Goal: Transaction & Acquisition: Book appointment/travel/reservation

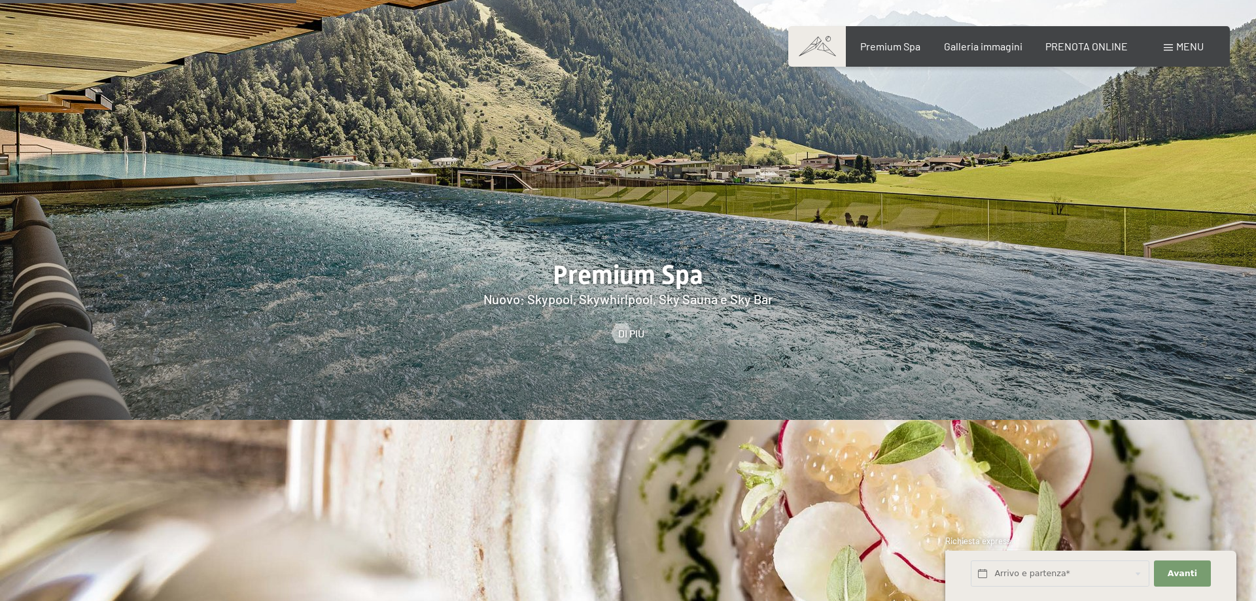
scroll to position [2002, 0]
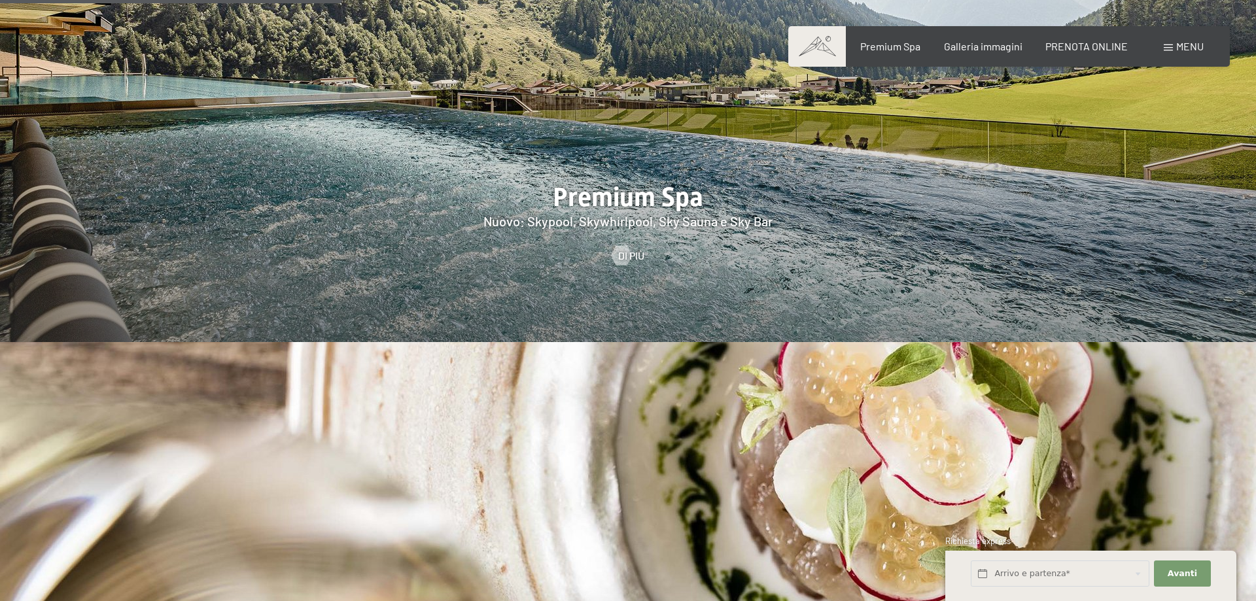
click at [1187, 43] on span "Menu" at bounding box center [1189, 46] width 27 height 12
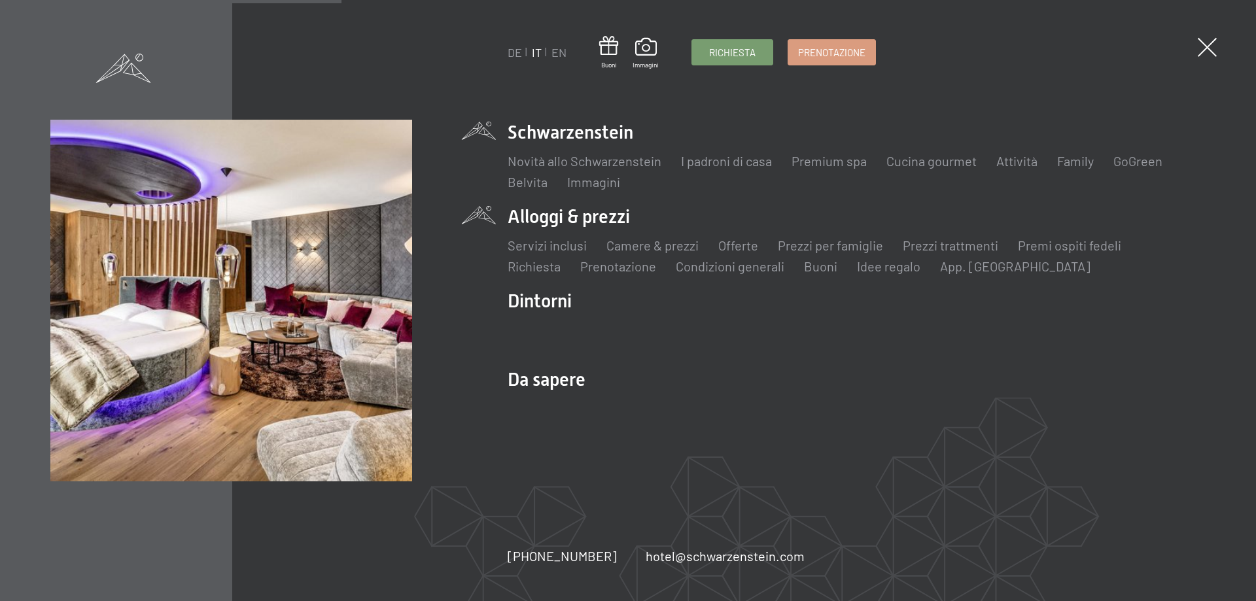
click at [589, 213] on li "Alloggi & prezzi Servizi inclusi Camere & prezzi Lista Offerte Lista Prezzi per…" at bounding box center [857, 239] width 698 height 71
click at [655, 245] on link "Camere & prezzi" at bounding box center [652, 245] width 92 height 16
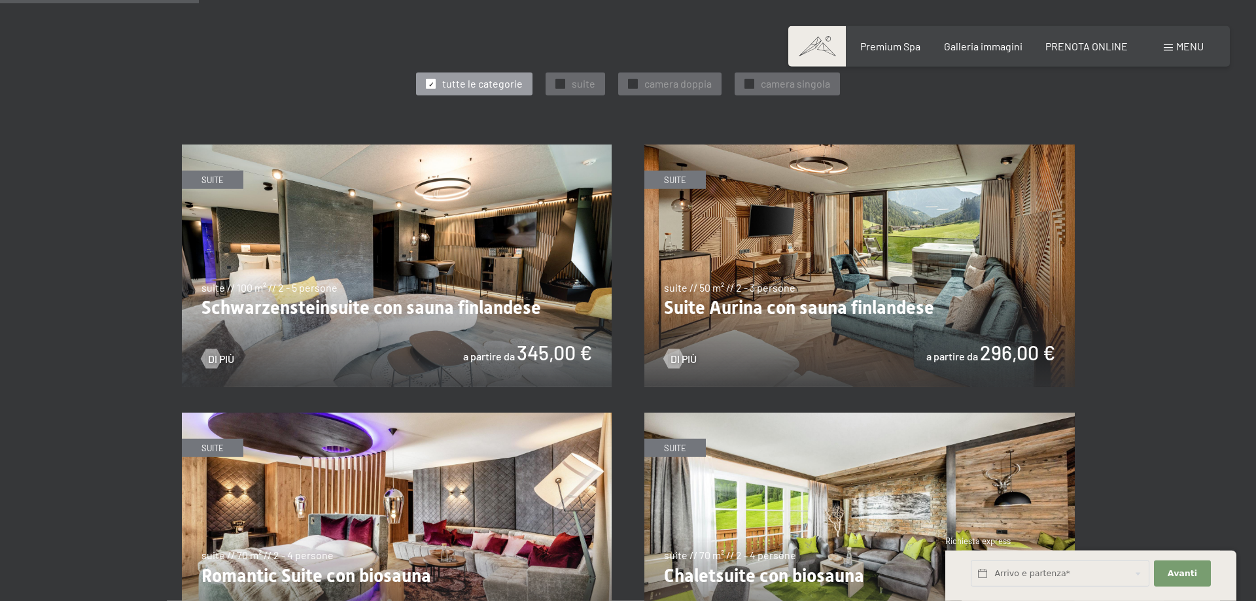
scroll to position [667, 0]
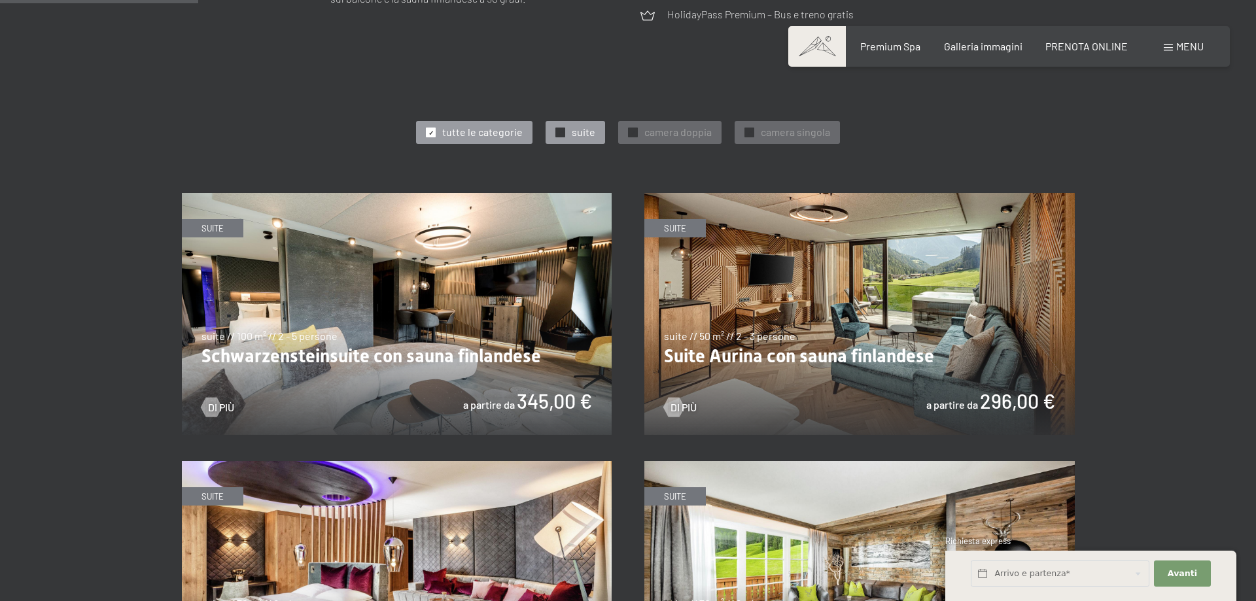
click at [576, 133] on span "suite" at bounding box center [584, 132] width 24 height 14
click at [498, 341] on label "Consenso marketing*" at bounding box center [548, 338] width 105 height 13
click at [496, 341] on input "Consenso marketing*" at bounding box center [489, 338] width 13 height 13
checkbox input "false"
click at [386, 398] on img at bounding box center [397, 314] width 430 height 242
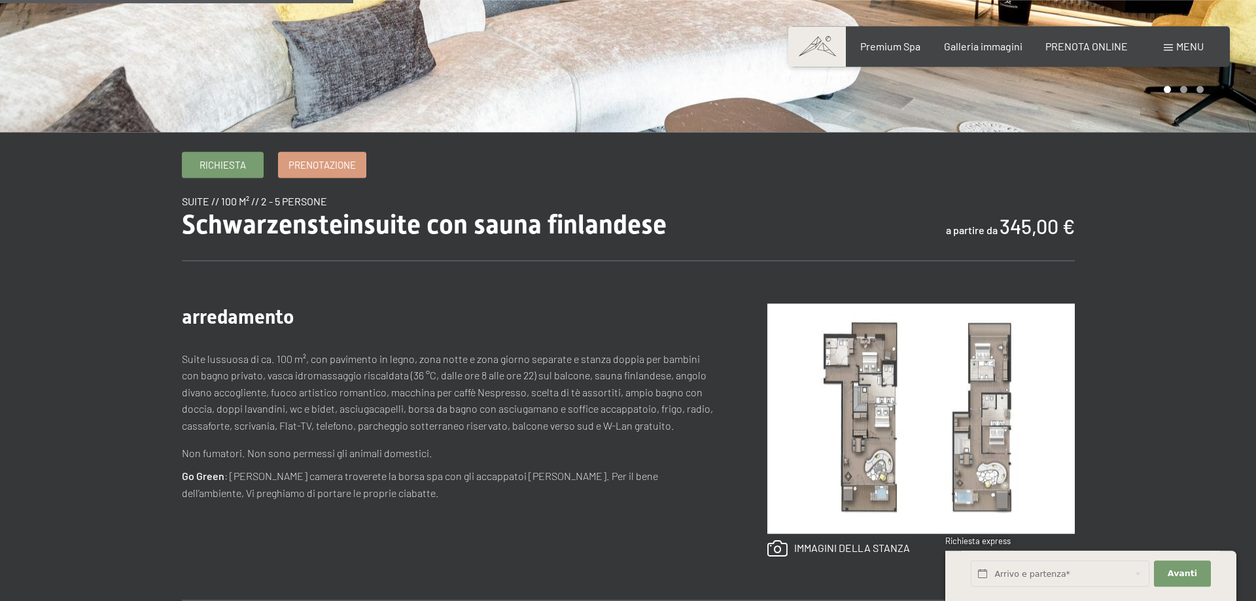
scroll to position [467, 0]
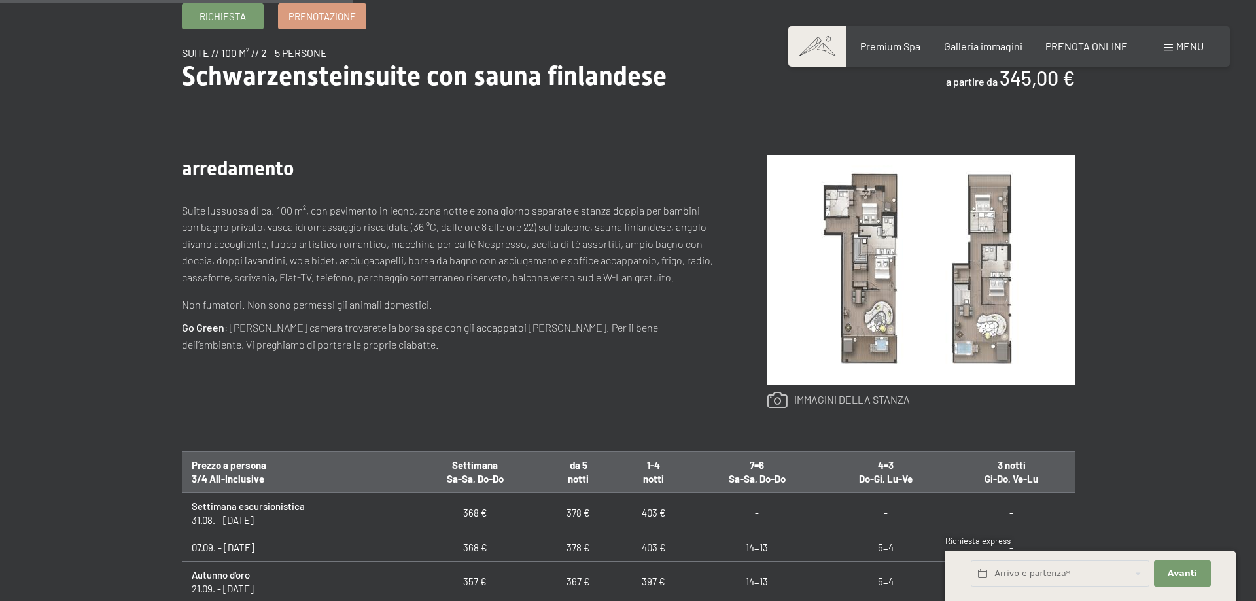
click at [896, 403] on link at bounding box center [838, 400] width 143 height 17
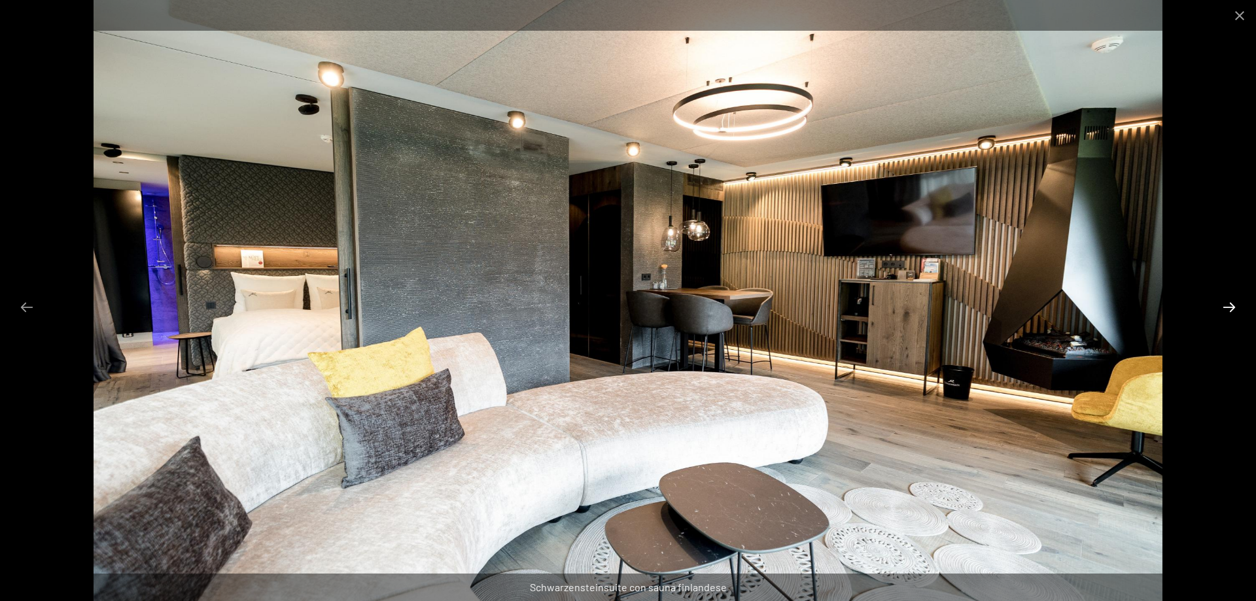
click at [1228, 305] on button "Next slide" at bounding box center [1228, 307] width 27 height 26
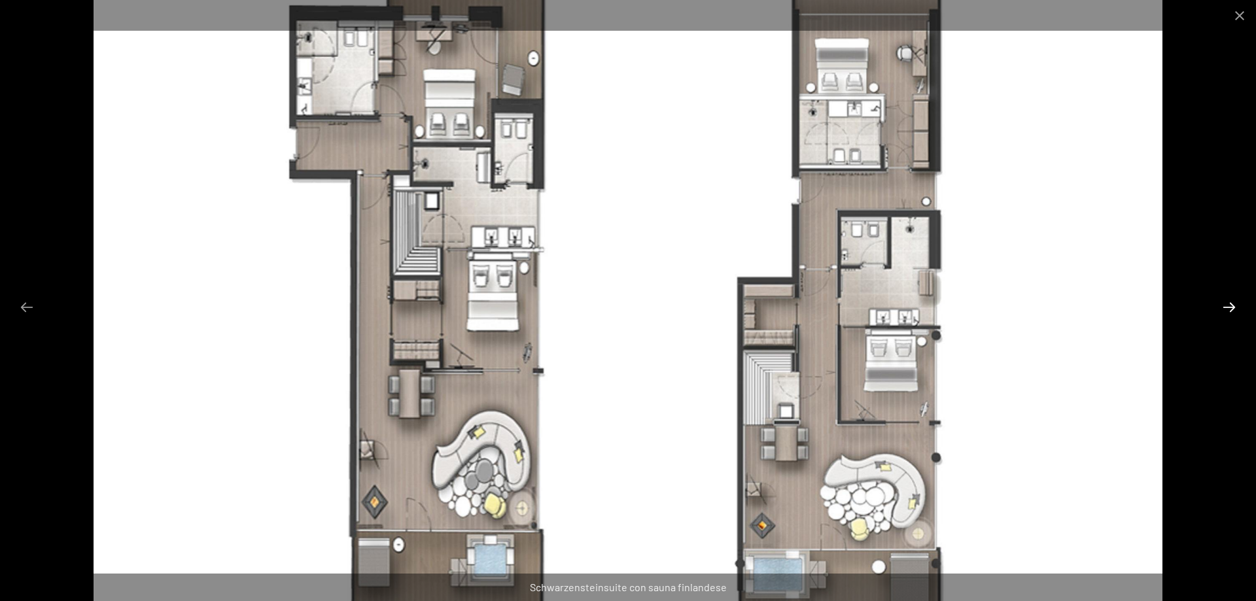
click at [1228, 305] on button "Next slide" at bounding box center [1228, 307] width 27 height 26
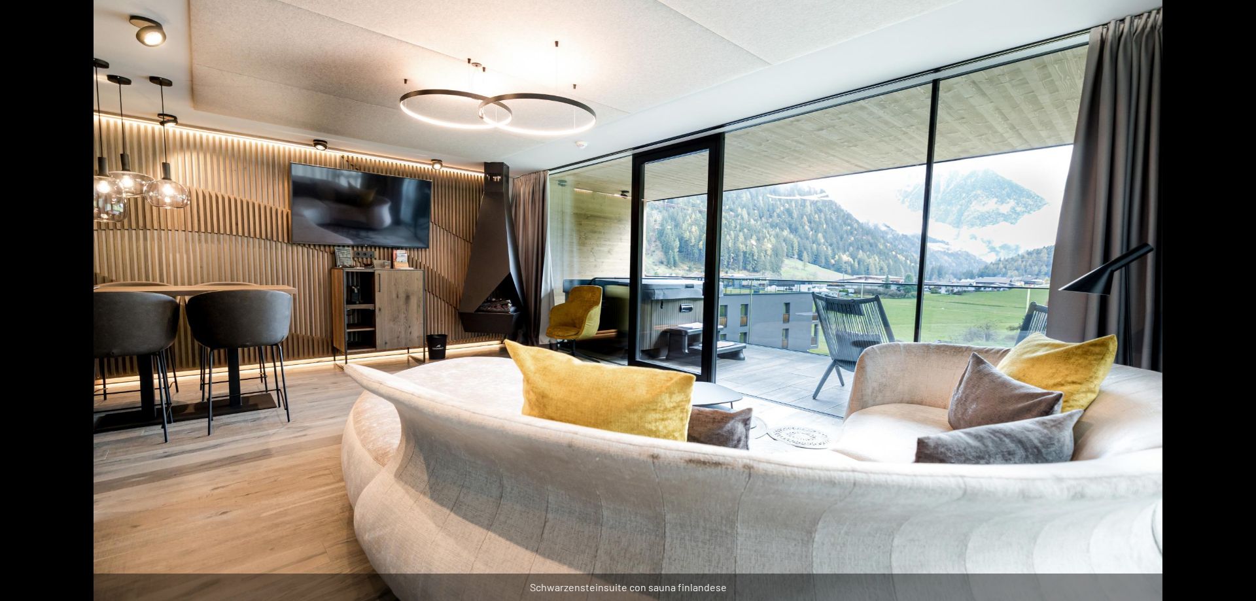
click at [1228, 305] on button "Next slide" at bounding box center [1235, 307] width 27 height 26
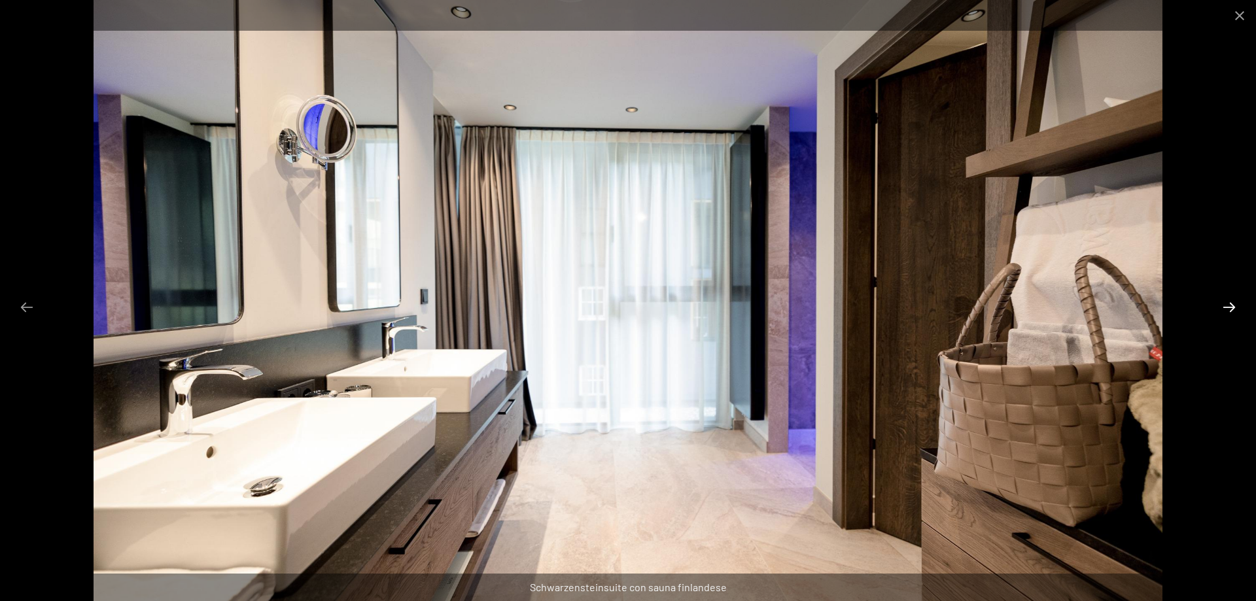
click at [1228, 305] on button "Next slide" at bounding box center [1228, 307] width 27 height 26
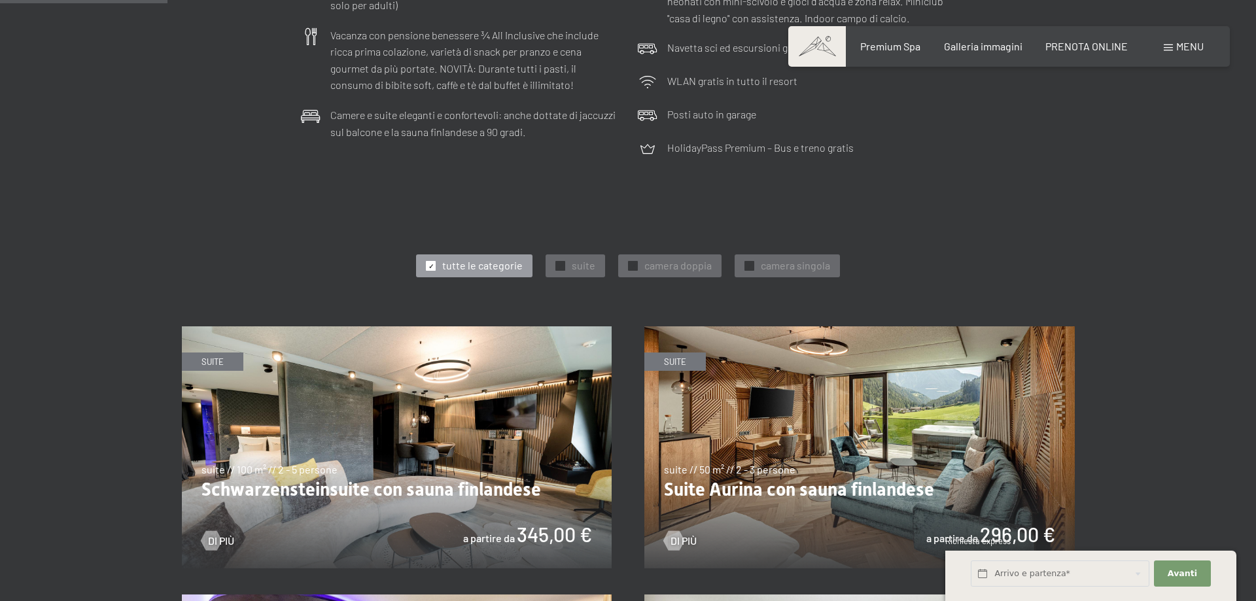
scroll to position [734, 0]
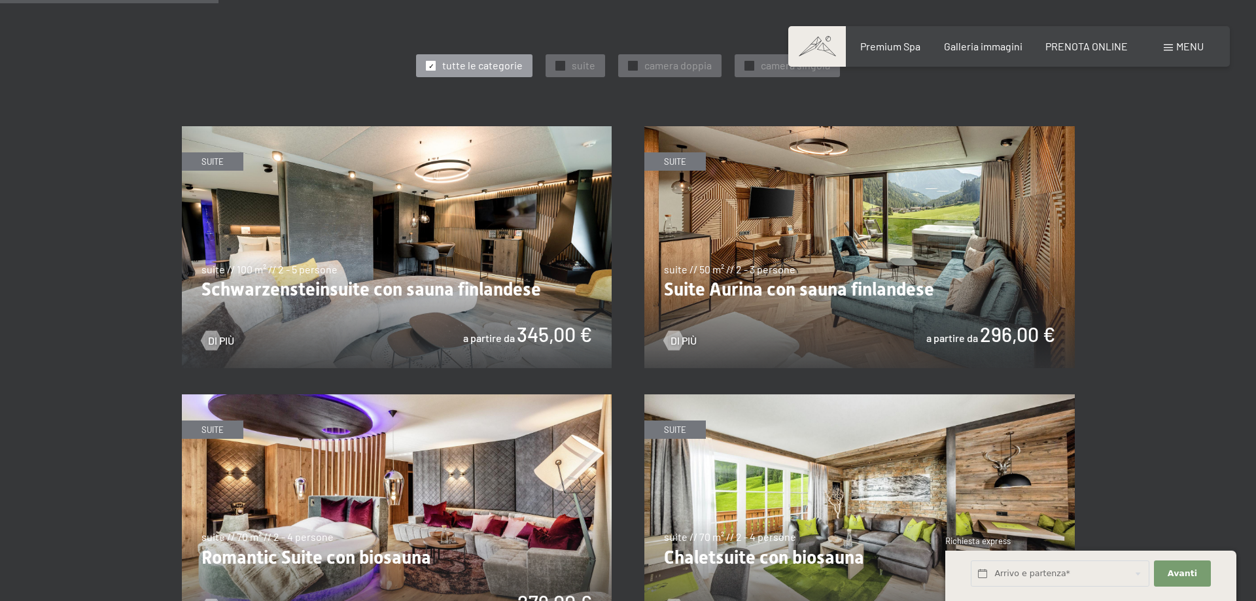
click at [839, 228] on img at bounding box center [859, 247] width 430 height 242
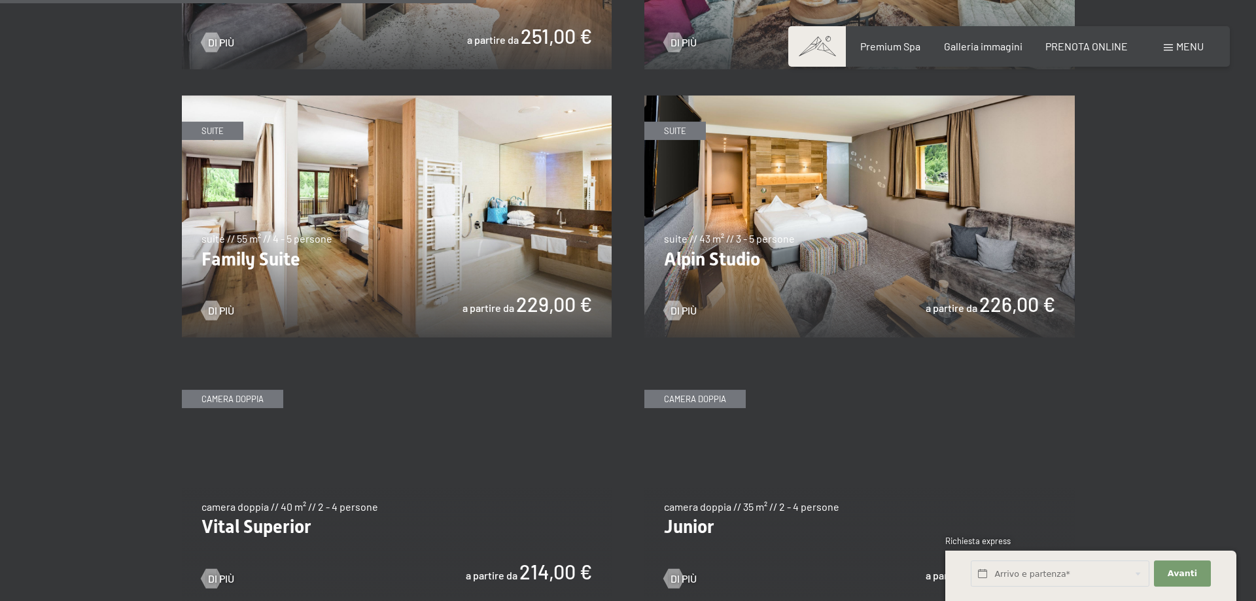
scroll to position [1601, 0]
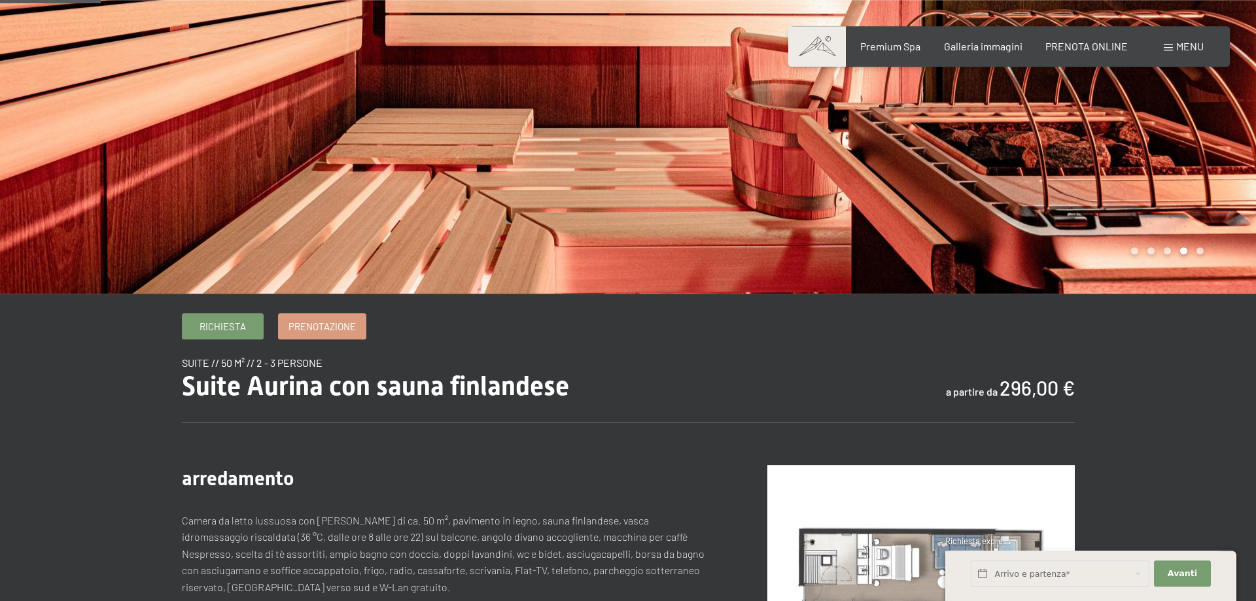
scroll to position [133, 0]
